Goal: Task Accomplishment & Management: Manage account settings

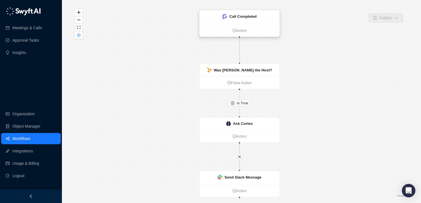
click at [240, 13] on div "Call Completed" at bounding box center [240, 17] width 80 height 14
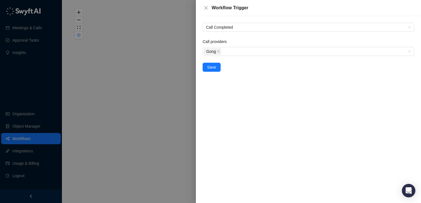
click at [189, 56] on div at bounding box center [210, 101] width 421 height 203
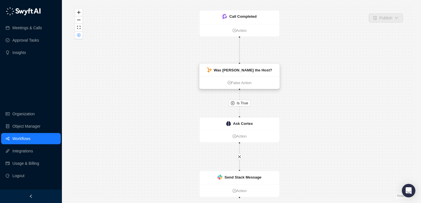
click at [233, 70] on strong "Was [PERSON_NAME] the Host?" at bounding box center [243, 70] width 59 height 4
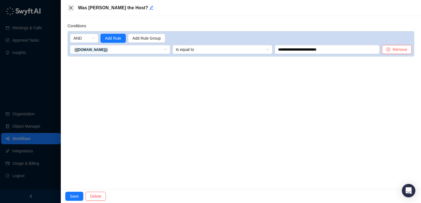
click at [71, 8] on icon "close" at bounding box center [71, 8] width 5 height 5
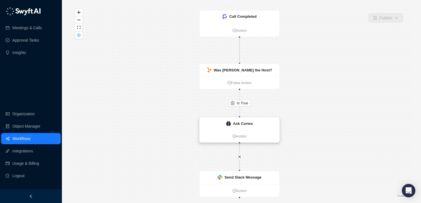
click at [236, 122] on strong "Ask Cortex" at bounding box center [243, 124] width 20 height 4
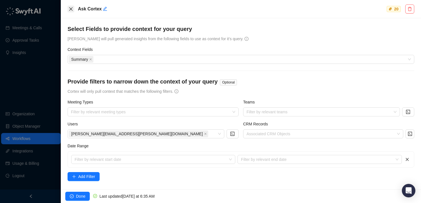
click at [69, 9] on icon "close" at bounding box center [71, 9] width 5 height 5
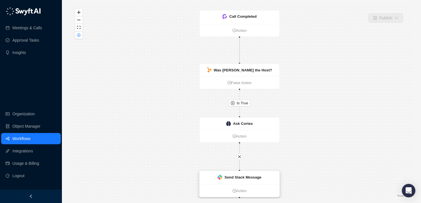
click at [239, 176] on strong "Send Slack Message" at bounding box center [243, 177] width 37 height 4
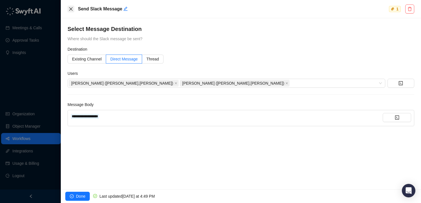
click at [71, 9] on icon "close" at bounding box center [70, 8] width 3 height 3
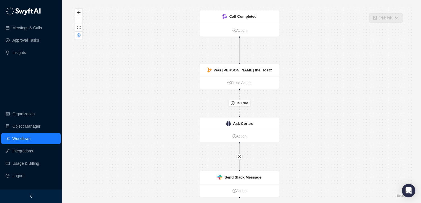
click at [104, 45] on div "Is True Call Completed Action Was [PERSON_NAME] the Host? False Action Ask Cort…" at bounding box center [241, 102] width 341 height 194
click at [238, 30] on link "Action" at bounding box center [240, 30] width 80 height 6
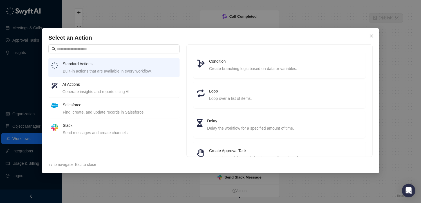
click at [114, 91] on div "Generate insights and reports using AI." at bounding box center [119, 92] width 114 height 6
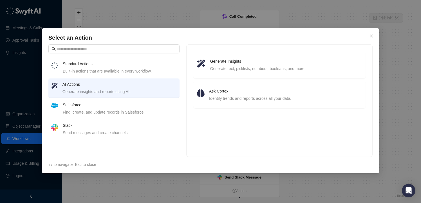
click at [115, 108] on h4 "Salesforce" at bounding box center [120, 105] width 114 height 6
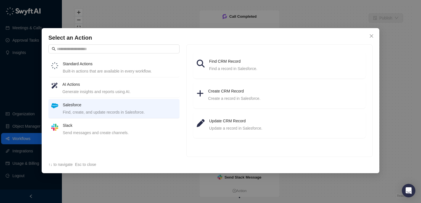
click at [133, 65] on h4 "Standard Actions" at bounding box center [120, 64] width 114 height 6
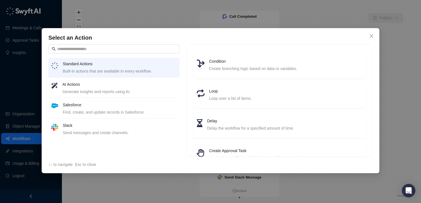
click at [113, 83] on h4 "AI Actions" at bounding box center [119, 84] width 114 height 6
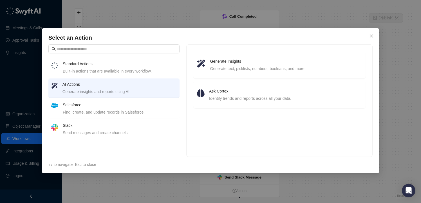
click at [127, 99] on li "Salesforce Find, create, and update records in Salesforce." at bounding box center [113, 108] width 131 height 19
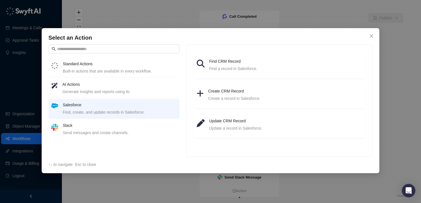
click at [107, 132] on div "Send messages and create channels." at bounding box center [120, 133] width 114 height 6
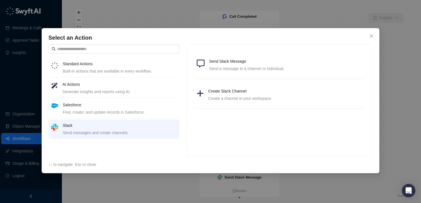
click at [109, 77] on li "Standard Actions Built-in actions that are available in every workflow." at bounding box center [113, 67] width 131 height 19
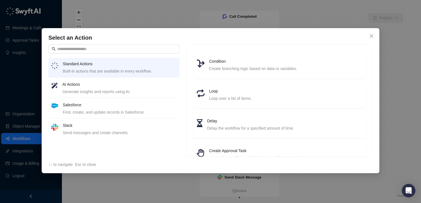
click at [133, 91] on div "Generate insights and reports using AI." at bounding box center [119, 92] width 114 height 6
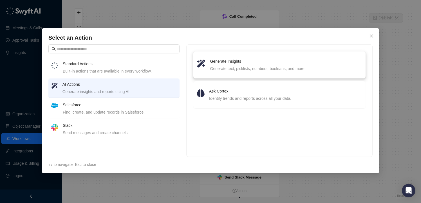
click at [225, 70] on div "Generate text, picklists, numbers, booleans, and more." at bounding box center [286, 69] width 152 height 6
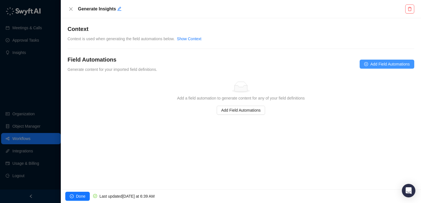
click at [385, 62] on span "Add Field Automations" at bounding box center [389, 64] width 39 height 6
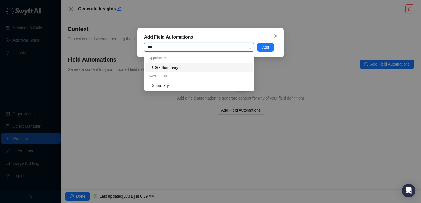
type input "****"
click at [171, 84] on div "Summary" at bounding box center [201, 85] width 98 height 6
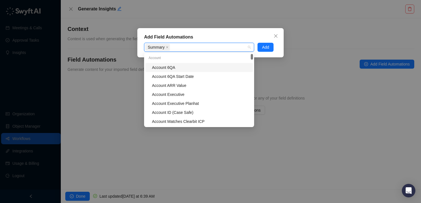
click at [254, 35] on div "Add Field Automations" at bounding box center [210, 37] width 133 height 7
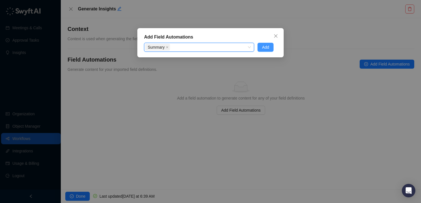
click at [266, 48] on span "Add" at bounding box center [265, 47] width 7 height 6
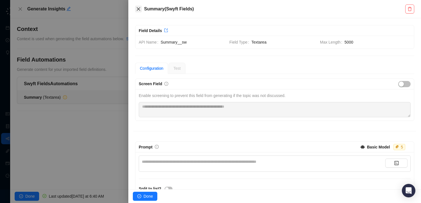
click at [138, 8] on icon "close" at bounding box center [138, 8] width 3 height 3
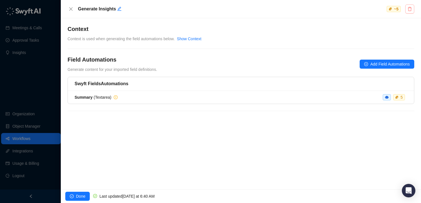
click at [411, 13] on button "button" at bounding box center [409, 9] width 9 height 9
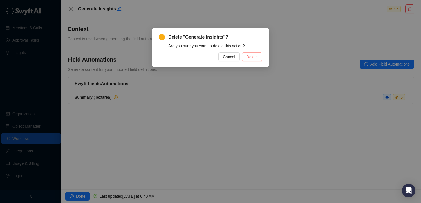
click at [254, 56] on span "Delete" at bounding box center [252, 57] width 11 height 6
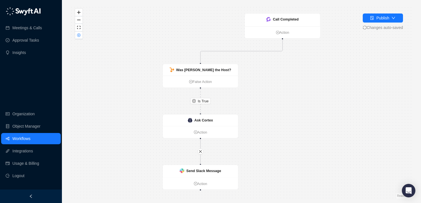
click at [23, 140] on link "Workflows" at bounding box center [21, 138] width 18 height 11
